Goal: Task Accomplishment & Management: Manage account settings

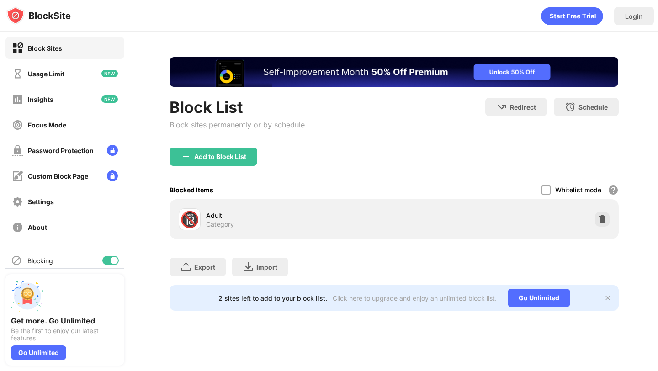
click at [596, 217] on div at bounding box center [602, 219] width 15 height 15
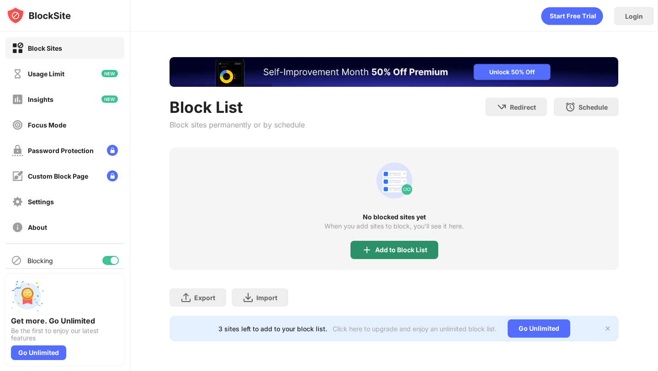
click at [374, 254] on div "Add to Block List" at bounding box center [394, 250] width 88 height 18
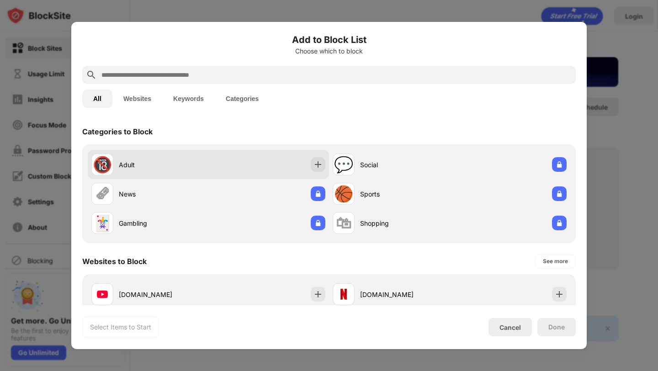
click at [302, 169] on div "🔞 Adult" at bounding box center [208, 164] width 241 height 29
